Goal: Task Accomplishment & Management: Use online tool/utility

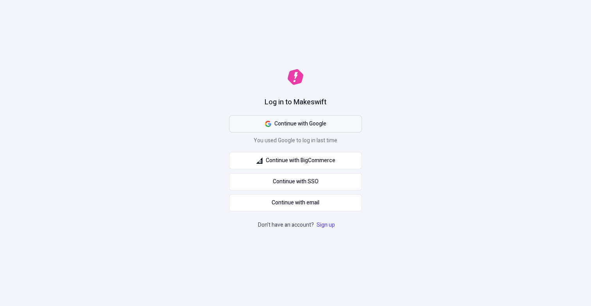
click at [308, 116] on button "Continue with Google" at bounding box center [295, 123] width 133 height 17
drag, startPoint x: 246, startPoint y: 64, endPoint x: 352, endPoint y: 32, distance: 110.6
click at [246, 63] on div "Log in to Makeswift Continue with Google You used Google to log in last time Co…" at bounding box center [295, 153] width 591 height 306
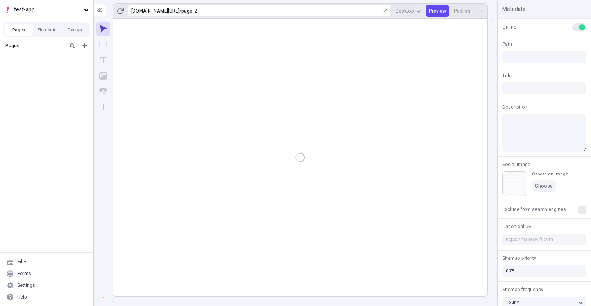
type input "/page-2"
click at [318, 13] on div "page-2" at bounding box center [281, 11] width 200 height 6
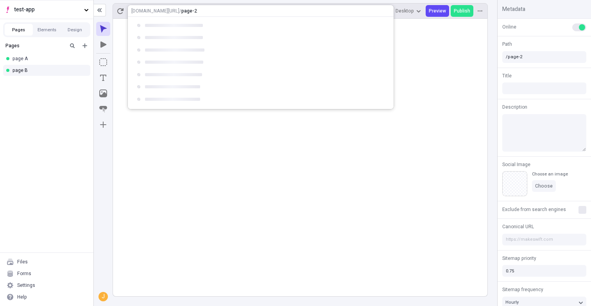
click at [244, 197] on rect at bounding box center [300, 157] width 374 height 277
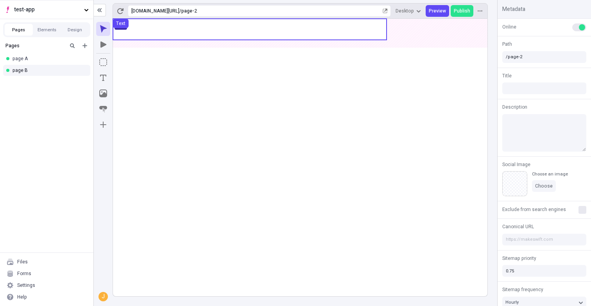
click at [229, 23] on use at bounding box center [250, 29] width 274 height 21
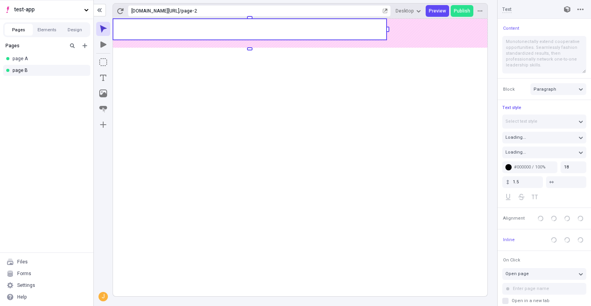
type input "110"
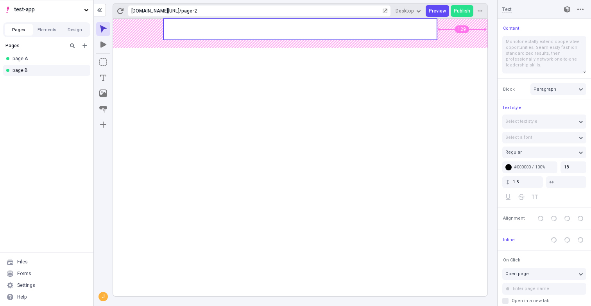
type input "20"
click at [303, 31] on body "test-app Pages Elements Design Pages page A page B Files Forms Settings Help [U…" at bounding box center [295, 153] width 591 height 306
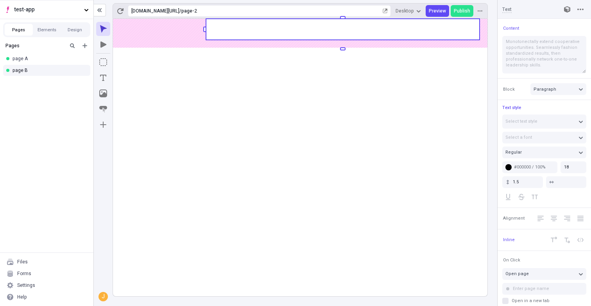
click at [324, 139] on body "test-app Pages Elements Design Pages page A page B Files Forms Settings Help [U…" at bounding box center [295, 153] width 591 height 306
click at [370, 127] on rect at bounding box center [300, 157] width 374 height 277
